Goal: Task Accomplishment & Management: Manage account settings

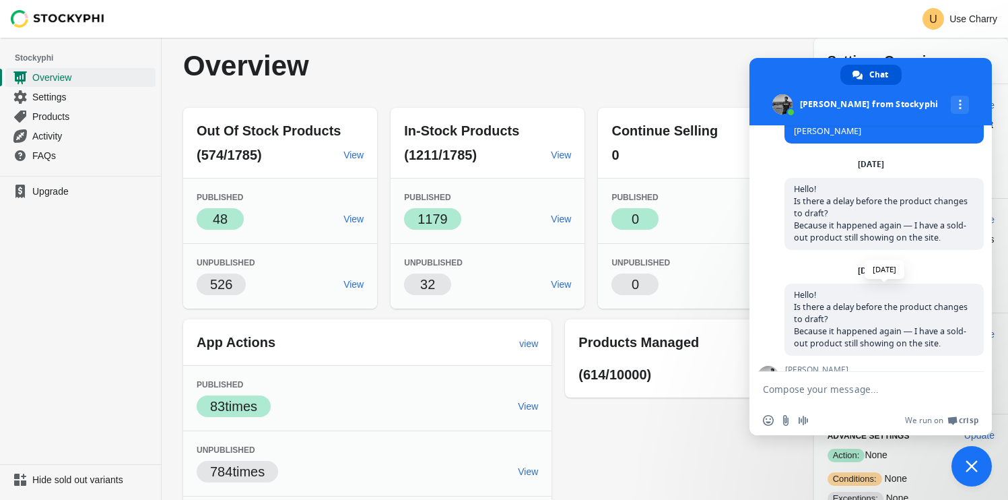
scroll to position [448, 0]
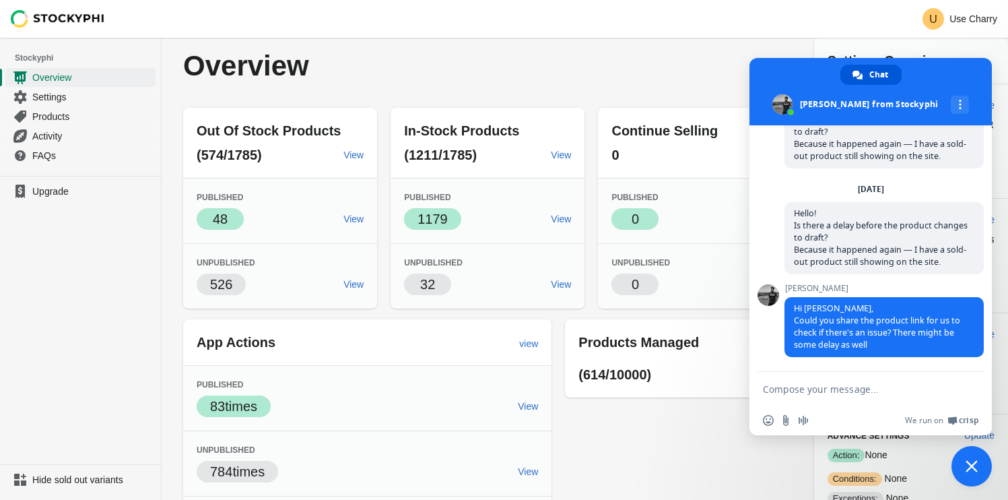
click at [983, 465] on span "Close chat" at bounding box center [972, 466] width 40 height 40
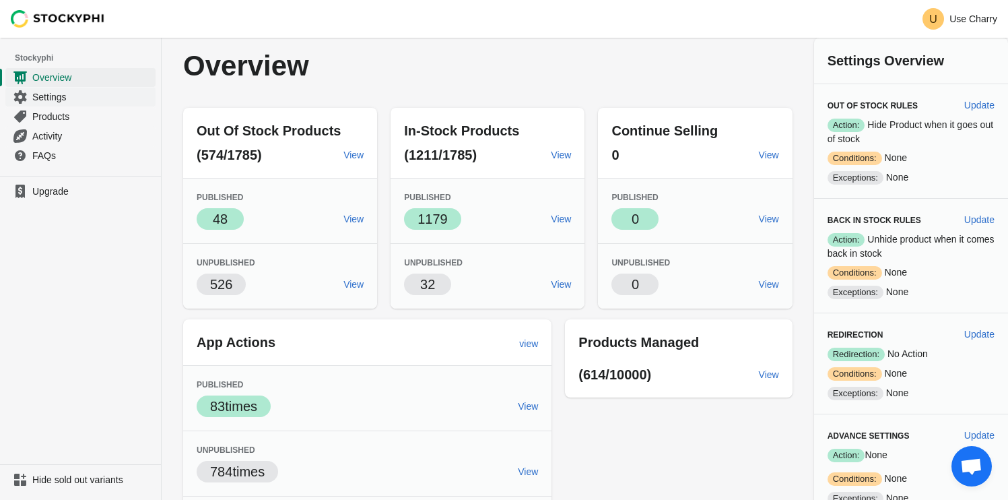
click at [34, 100] on span "Settings" at bounding box center [92, 96] width 121 height 13
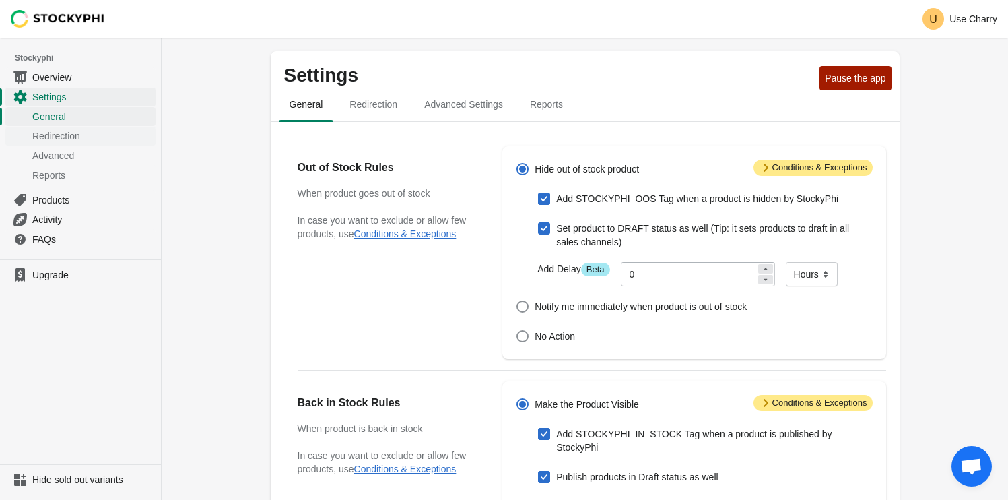
click at [81, 134] on span "Redirection" at bounding box center [92, 135] width 121 height 13
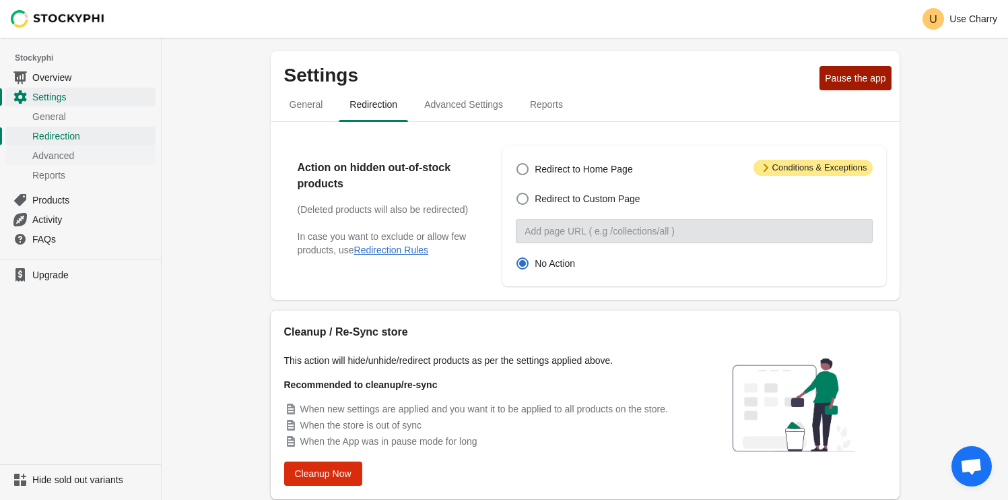
scroll to position [448, 0]
click at [208, 132] on div "Settings Pause the app General Redirection Advanced Settings Reports General Re…" at bounding box center [585, 291] width 847 height 507
click at [537, 170] on span "Redirect to Home Page" at bounding box center [584, 168] width 98 height 13
click at [517, 164] on input "Redirect to Home Page" at bounding box center [517, 163] width 1 height 1
radio input "true"
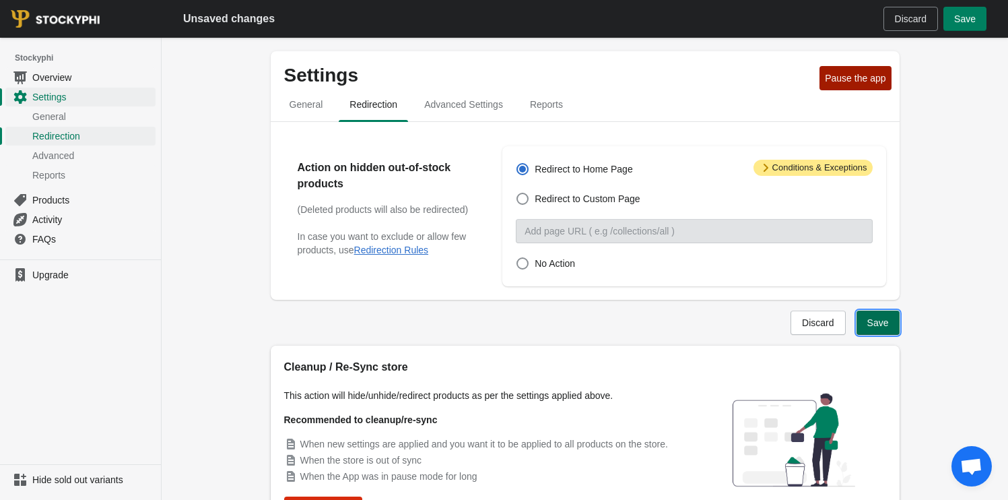
click at [884, 325] on span "Save" at bounding box center [879, 322] width 22 height 11
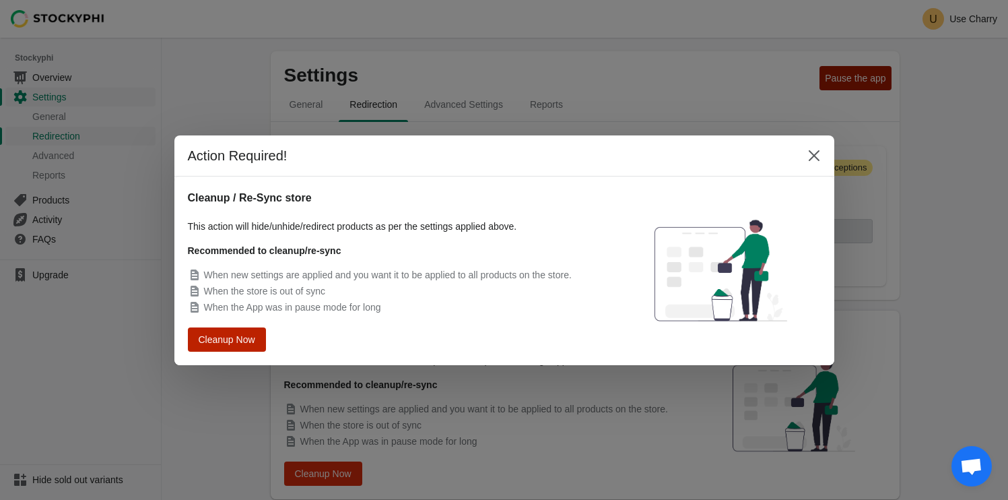
click at [220, 329] on button "Cleanup Now" at bounding box center [226, 339] width 70 height 22
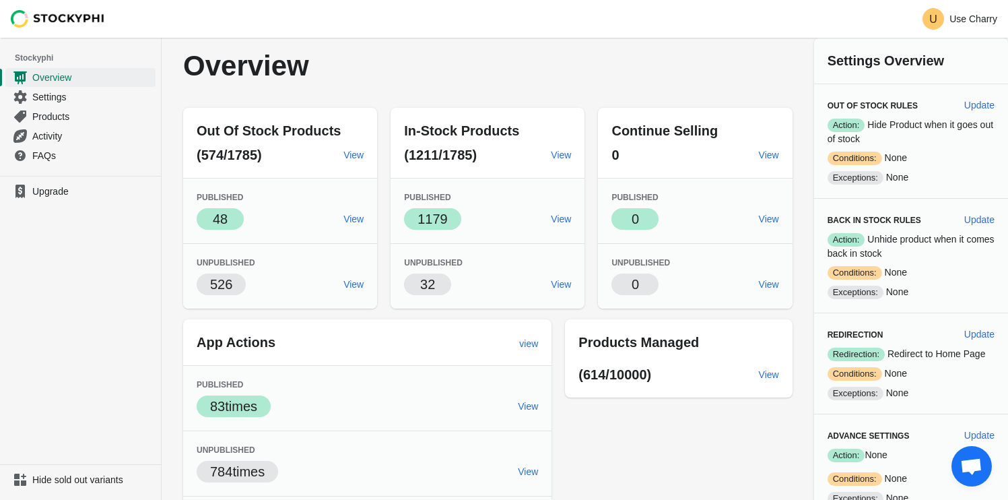
click at [971, 467] on span "Open chat" at bounding box center [972, 467] width 22 height 19
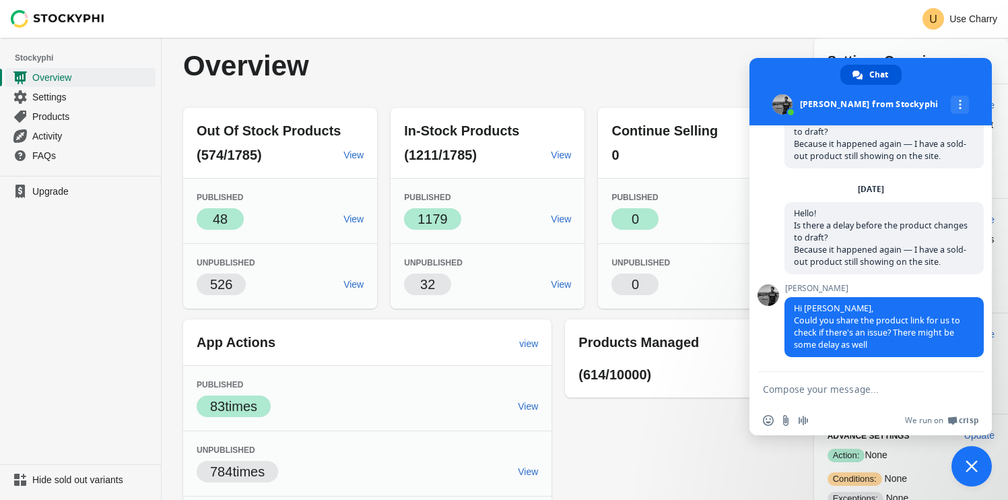
scroll to position [448, 0]
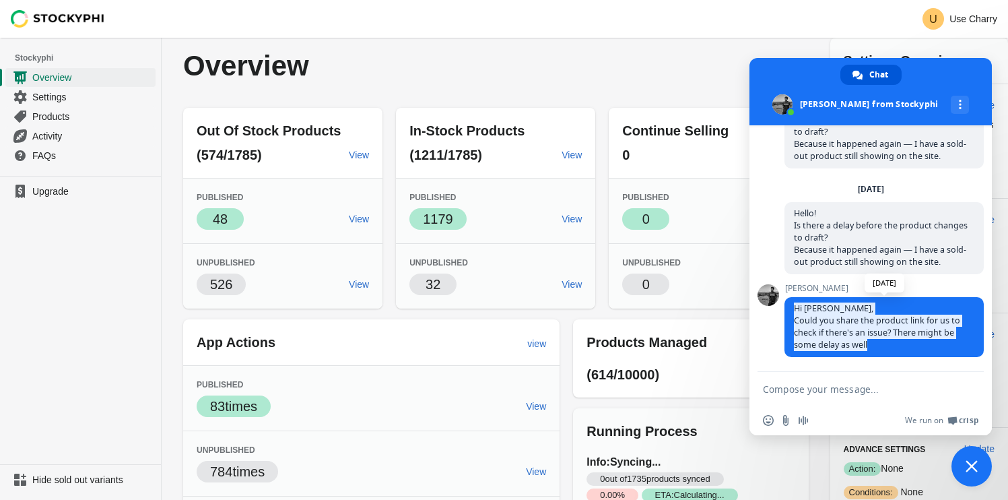
drag, startPoint x: 794, startPoint y: 306, endPoint x: 874, endPoint y: 348, distance: 89.8
click at [873, 348] on span "Hi [PERSON_NAME], Could you share the product link for us to check if there's a…" at bounding box center [884, 327] width 199 height 60
copy span "Hi [PERSON_NAME], Could you share the product link for us to check if there's a…"
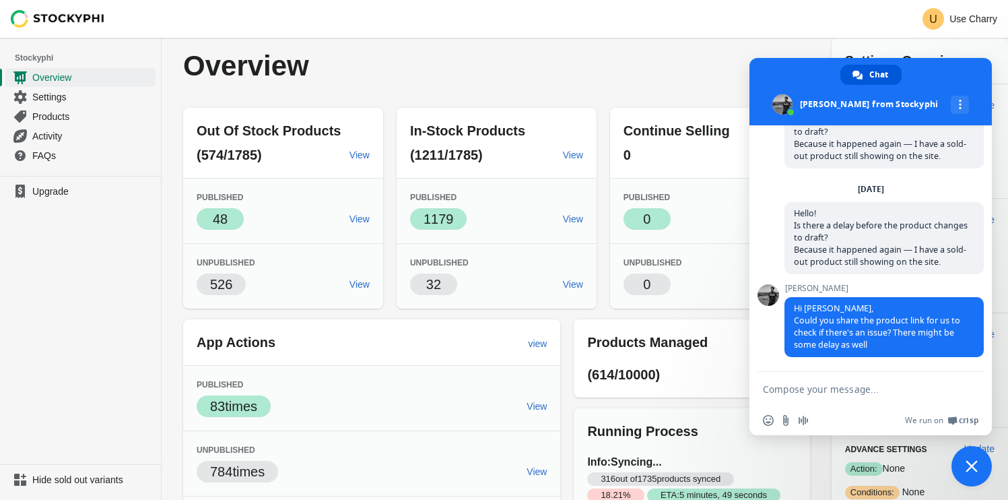
click at [866, 390] on textarea "Compose your message..." at bounding box center [857, 389] width 189 height 34
paste textarea "Dear all, I'd like to understand one aspect of the app's operation. When my pro…"
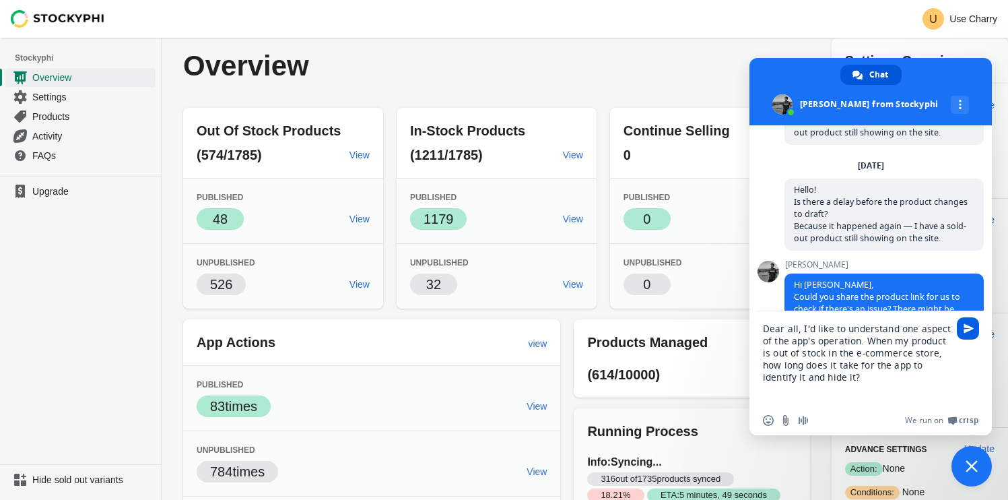
type textarea "Dear all, I'd like to understand one aspect of the app's operation. When my pro…"
click at [963, 336] on span "Send" at bounding box center [968, 328] width 22 height 22
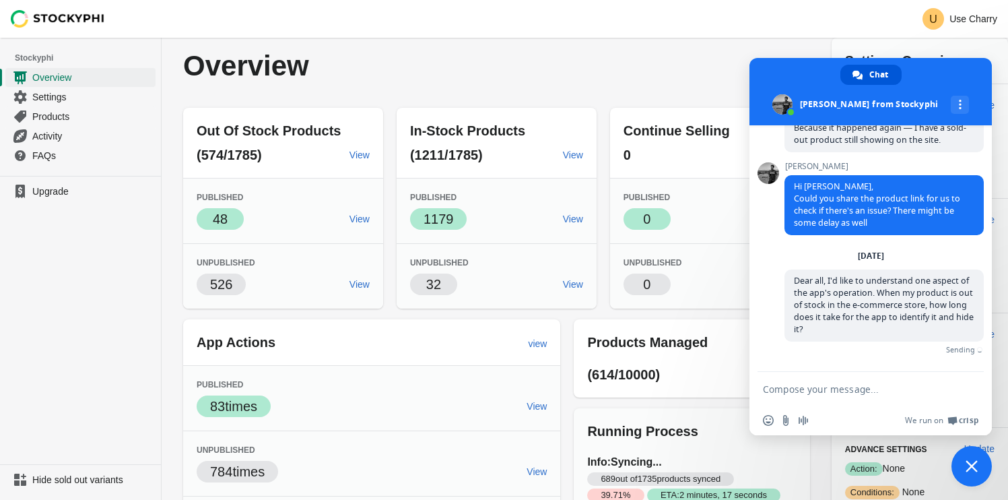
scroll to position [556, 0]
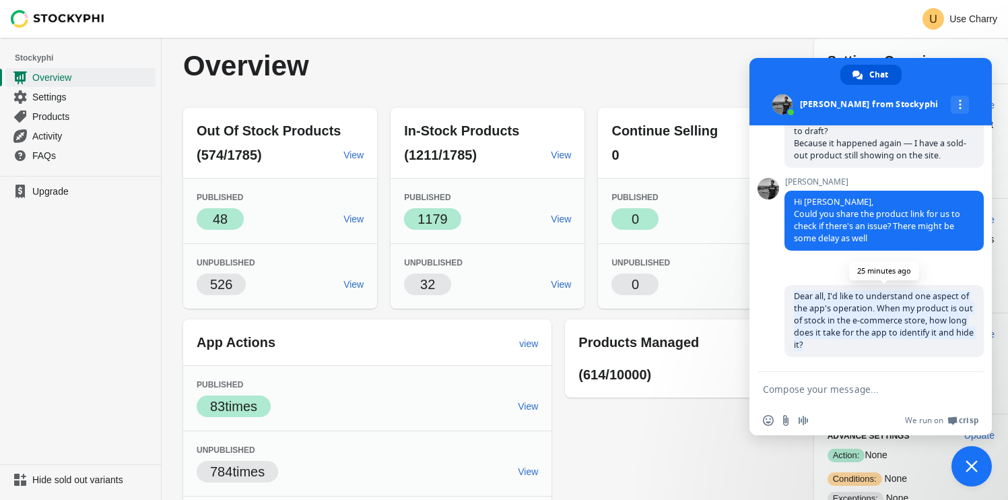
drag, startPoint x: 842, startPoint y: 329, endPoint x: 786, endPoint y: 295, distance: 65.3
click at [786, 295] on span "Dear all, I'd like to understand one aspect of the app's operation. When my pro…" at bounding box center [884, 321] width 199 height 72
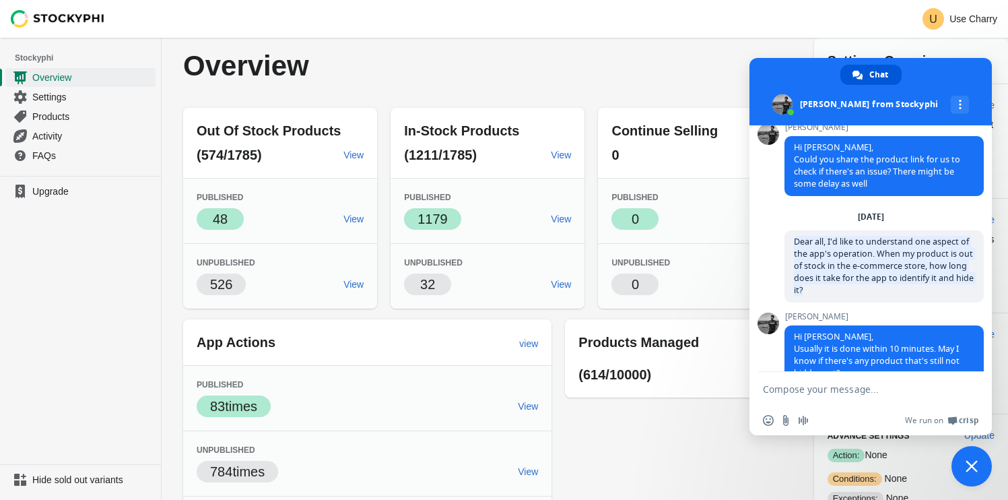
scroll to position [640, 0]
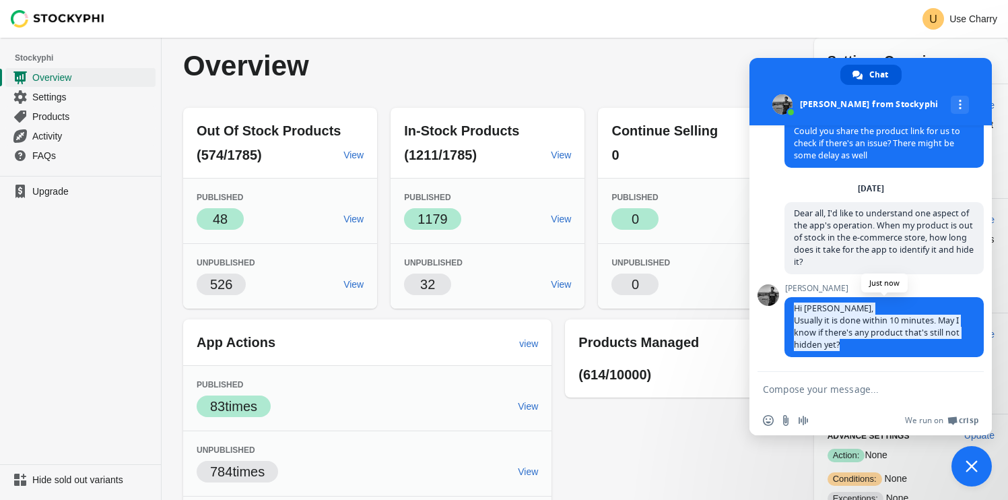
drag, startPoint x: 797, startPoint y: 306, endPoint x: 849, endPoint y: 341, distance: 63.1
click at [849, 342] on span "Hi [PERSON_NAME], Usually it is done within 10 minutes. May I know if there's a…" at bounding box center [884, 327] width 199 height 60
copy span "Hi [PERSON_NAME], Usually it is done within 10 minutes. May I know if there's a…"
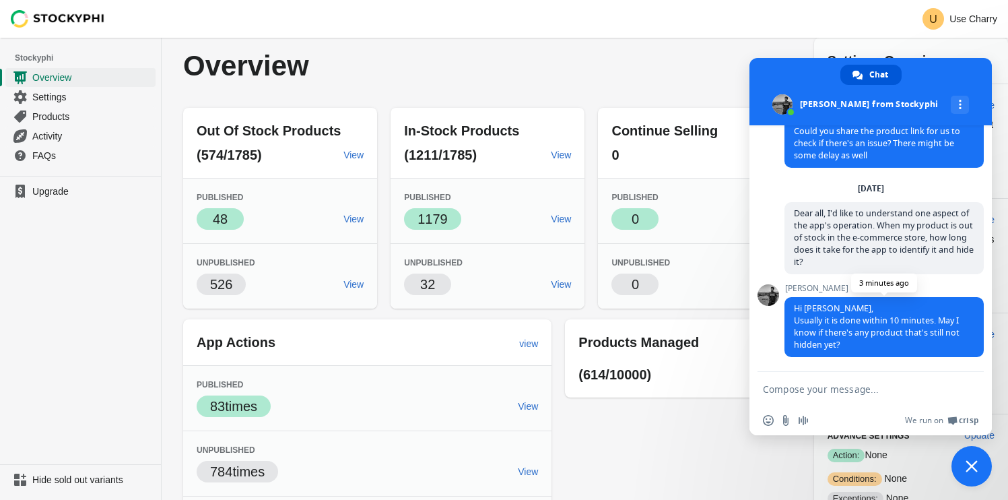
click at [877, 343] on span "Hi [PERSON_NAME], Usually it is done within 10 minutes. May I know if there's a…" at bounding box center [884, 327] width 199 height 60
click at [822, 390] on textarea "Compose your message..." at bounding box center [857, 389] width 189 height 34
